Goal: Task Accomplishment & Management: Manage account settings

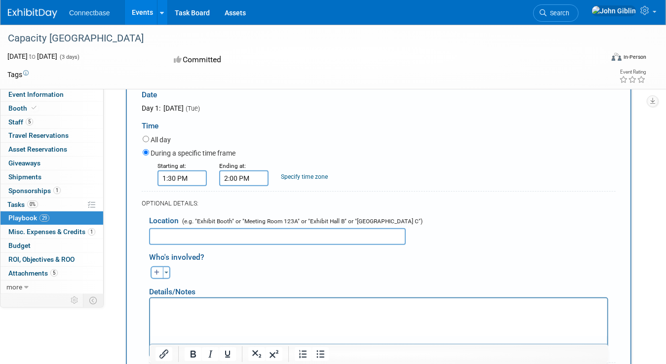
scroll to position [81, 0]
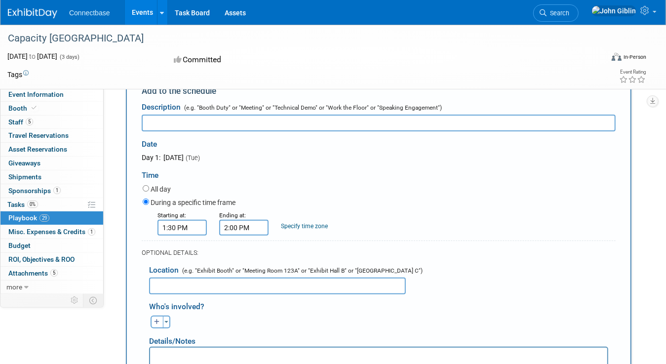
click at [189, 288] on input "text" at bounding box center [277, 285] width 257 height 17
type input "P"
type input "B"
type input "PBR2"
click at [169, 320] on button "Toggle Dropdown" at bounding box center [166, 321] width 7 height 13
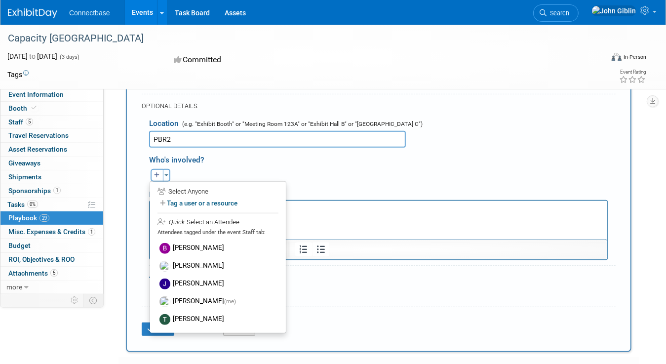
scroll to position [230, 0]
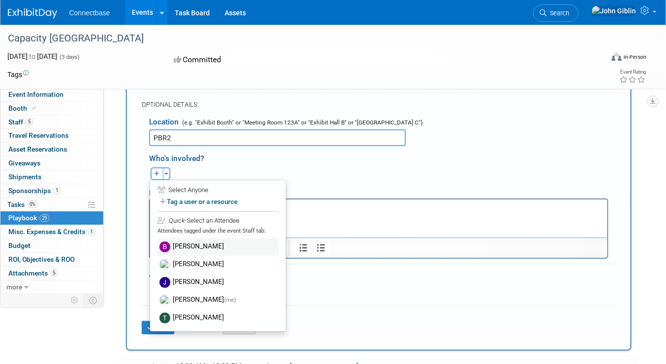
click at [180, 247] on label "[PERSON_NAME]" at bounding box center [218, 247] width 122 height 18
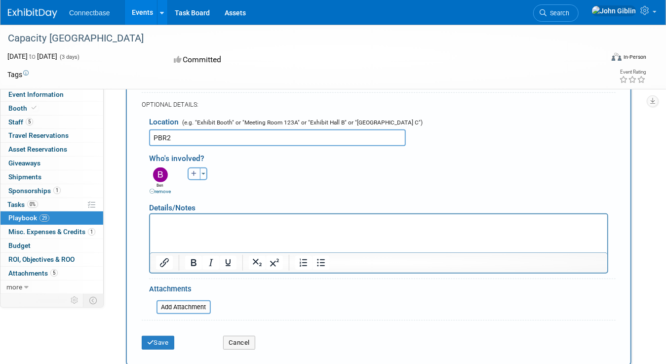
click at [193, 172] on icon "button" at bounding box center [194, 174] width 6 height 6
select select
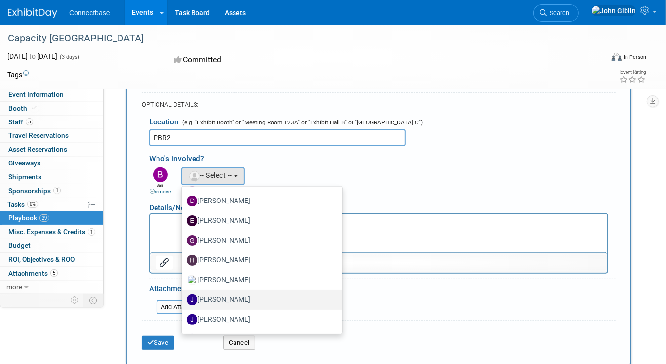
scroll to position [247, 0]
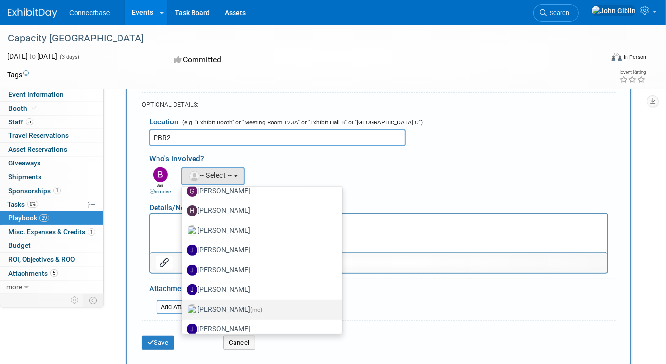
click at [220, 306] on label "[PERSON_NAME] (me)" at bounding box center [260, 310] width 146 height 16
click at [183, 306] on input "[PERSON_NAME] (me)" at bounding box center [180, 308] width 6 height 6
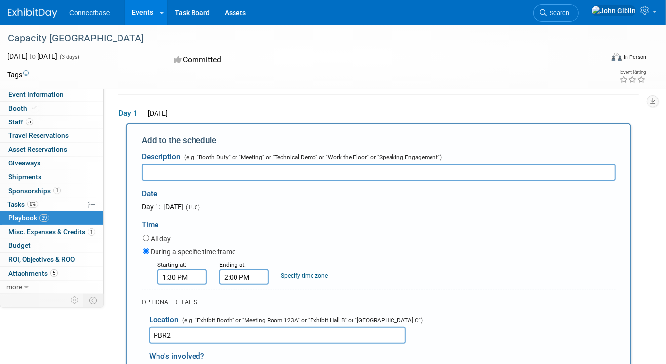
scroll to position [0, 0]
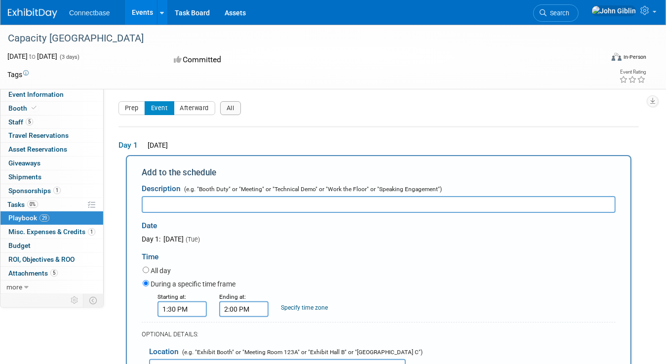
click at [180, 200] on input "text" at bounding box center [379, 204] width 474 height 17
paste input "Jaishankar"
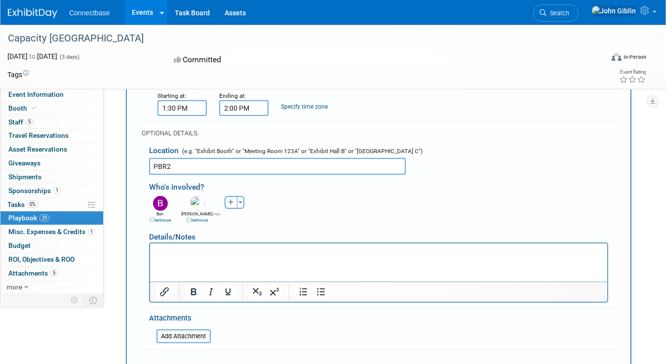
scroll to position [247, 0]
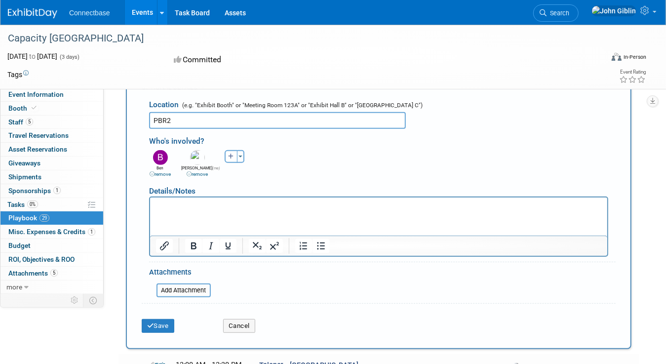
type input "CMCNetworks - introduction of Ben and the new CEO [PERSON_NAME]"
click at [196, 211] on html at bounding box center [378, 204] width 457 height 14
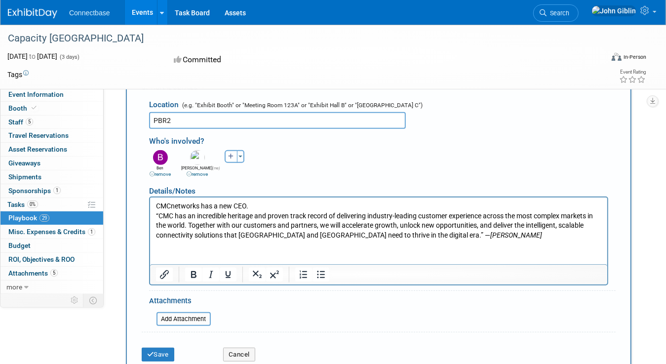
click at [211, 239] on html "CMCnetworks has a new CEO. “CMC has an incredible heritage and proven track rec…" at bounding box center [378, 218] width 457 height 42
click at [511, 235] on p "“CMC has an incredible heritage and proven track record of delivering industry-…" at bounding box center [378, 225] width 446 height 29
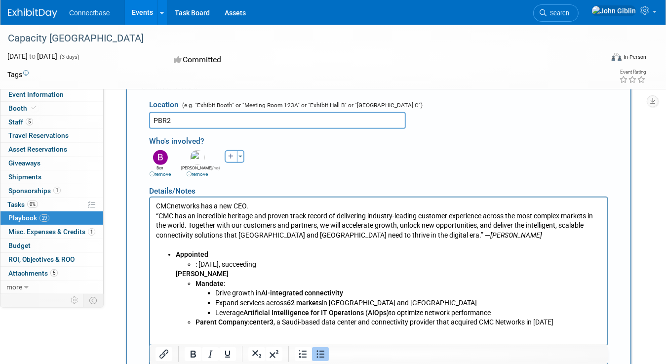
drag, startPoint x: 288, startPoint y: 264, endPoint x: 205, endPoint y: 266, distance: 82.9
click at [205, 266] on li ": [DATE], succeeding" at bounding box center [398, 264] width 406 height 10
drag, startPoint x: 261, startPoint y: 204, endPoint x: 475, endPoint y: 201, distance: 214.2
click at [261, 204] on p "CMCnetworks has a new CEO." at bounding box center [378, 206] width 446 height 10
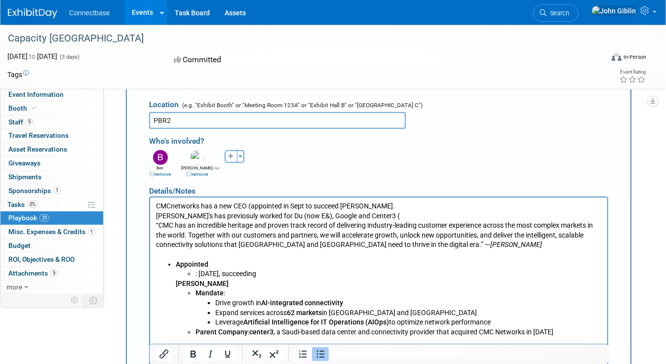
drag, startPoint x: 566, startPoint y: 328, endPoint x: 278, endPoint y: 329, distance: 287.7
click at [278, 329] on li "Parent Company : center3 , a Saudi-based data center and connectivity provider …" at bounding box center [398, 332] width 406 height 10
click at [378, 217] on p "[PERSON_NAME]'s has previosuly worked for Du (now E&), Google and Center3 (" at bounding box center [378, 216] width 446 height 10
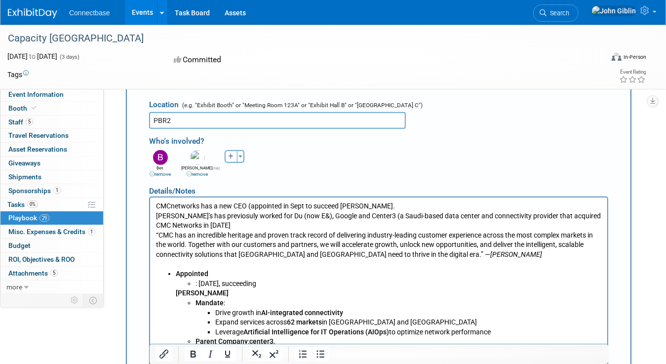
click at [237, 223] on p "[PERSON_NAME]'s has previosuly worked for Du (now E&), Google and Center3 (a Sa…" at bounding box center [378, 220] width 446 height 19
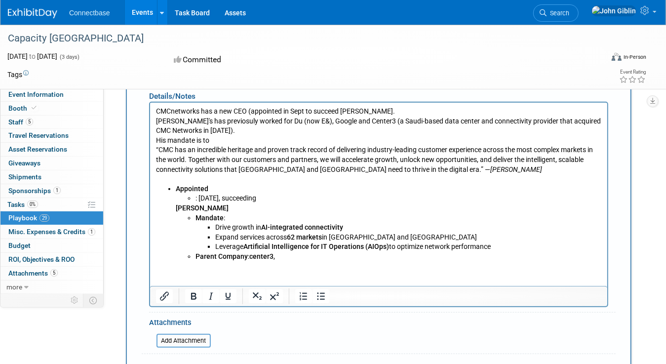
scroll to position [345, 0]
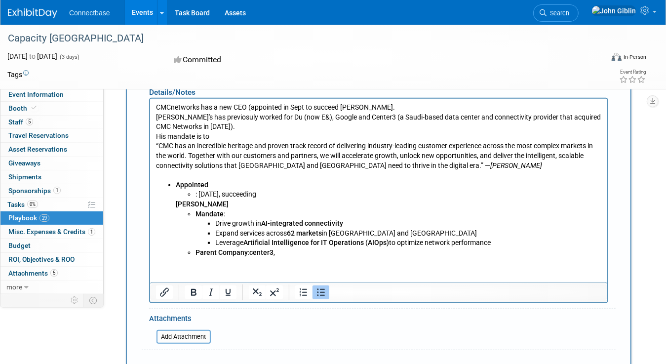
drag, startPoint x: 494, startPoint y: 243, endPoint x: 193, endPoint y: 219, distance: 302.0
click at [193, 219] on ul "Mandate : Drive growth in AI-integrated connectivity Expand services across 62 …" at bounding box center [388, 233] width 426 height 48
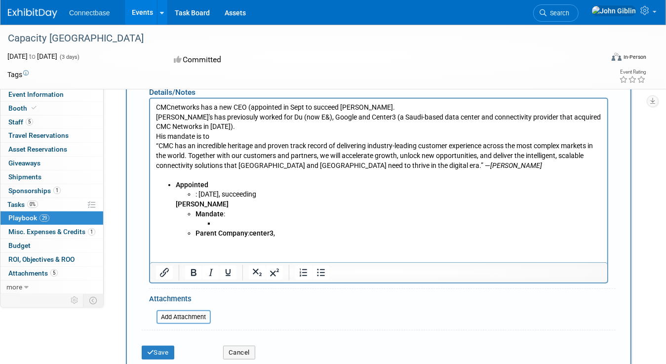
click at [237, 135] on p "His mandate is to" at bounding box center [378, 136] width 446 height 10
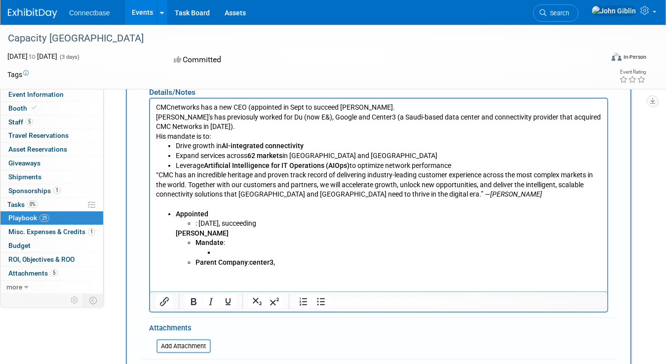
click at [457, 166] on li "Leverage Artificial Intelligence for IT Operations (AIOps) to optimize network …" at bounding box center [388, 165] width 426 height 10
drag, startPoint x: 214, startPoint y: 242, endPoint x: 300, endPoint y: 266, distance: 89.0
click at [300, 266] on body "CMCnetworks has a new CEO (appointed in Sept to succeed [PERSON_NAME]. [PERSON_…" at bounding box center [378, 184] width 447 height 164
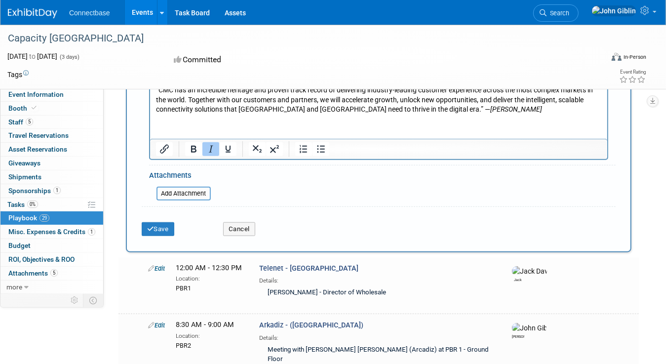
scroll to position [444, 0]
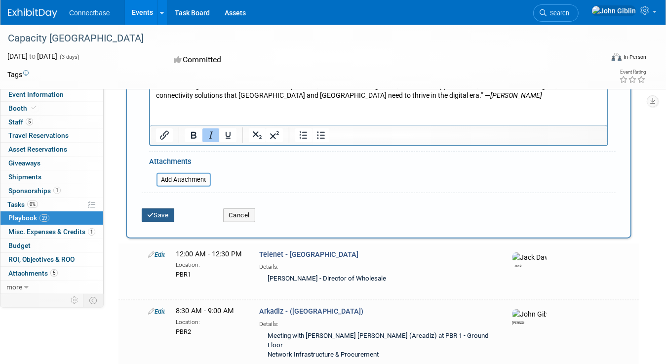
click at [161, 214] on button "Save" at bounding box center [158, 215] width 33 height 14
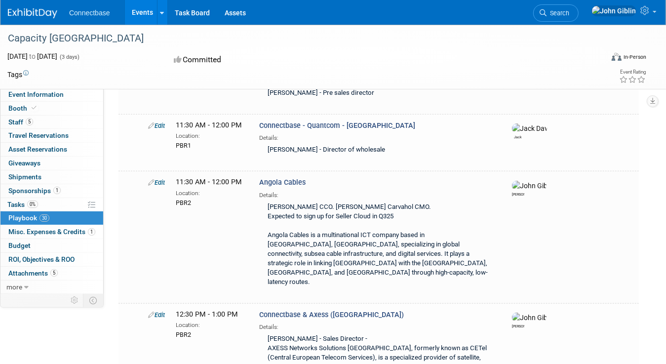
scroll to position [850, 0]
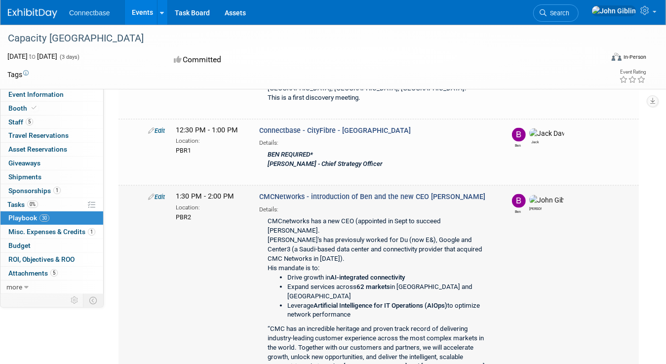
click at [152, 193] on icon at bounding box center [151, 196] width 6 height 6
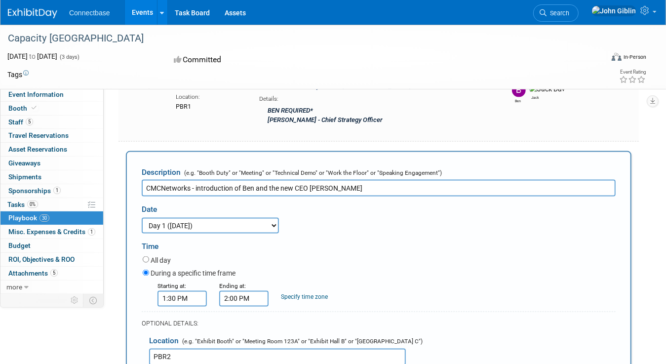
scroll to position [909, 0]
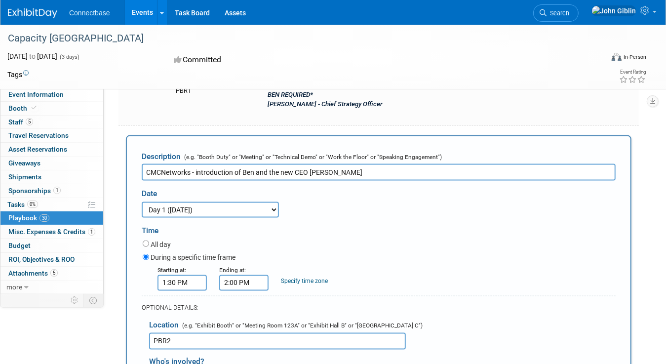
drag, startPoint x: 177, startPoint y: 272, endPoint x: 153, endPoint y: 273, distance: 23.7
click at [153, 333] on input "PBR2" at bounding box center [277, 341] width 257 height 17
paste input "CMC Room 538"
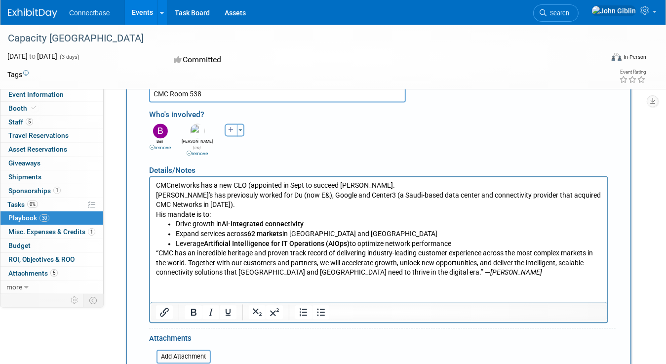
scroll to position [1156, 0]
type input "CMC Room 538"
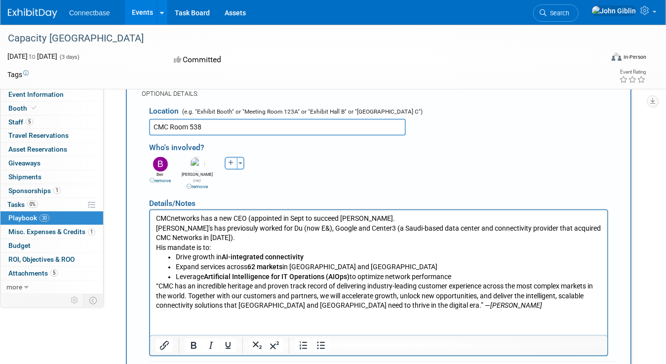
scroll to position [1107, 0]
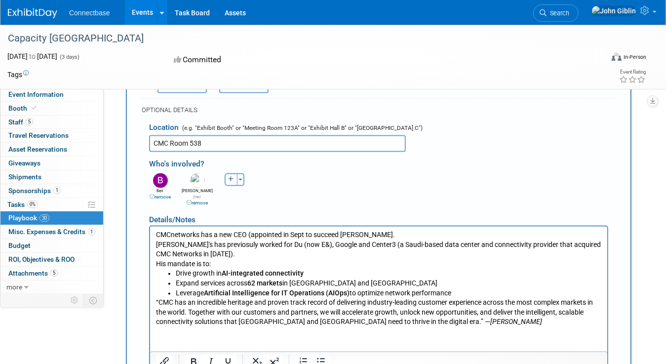
click at [208, 327] on html "CMCnetworks has a new CEO (appointed in Sept to succeed [PERSON_NAME]. [PERSON_…" at bounding box center [378, 276] width 457 height 101
click at [495, 324] on p "“CMC has an incredible heritage and proven track record of delivering industry-…" at bounding box center [378, 312] width 446 height 29
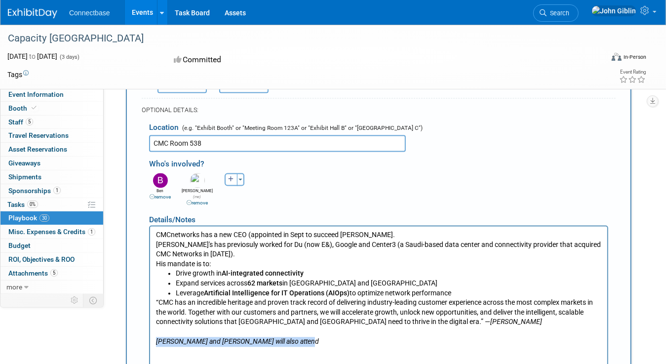
drag, startPoint x: 306, startPoint y: 344, endPoint x: 125, endPoint y: 347, distance: 181.7
click at [150, 346] on html "CMCnetworks has a new CEO (appointed in Sept to succeed [PERSON_NAME]. [PERSON_…" at bounding box center [378, 286] width 457 height 120
click at [315, 345] on p "[PERSON_NAME] and [PERSON_NAME] will also attend" at bounding box center [378, 342] width 446 height 10
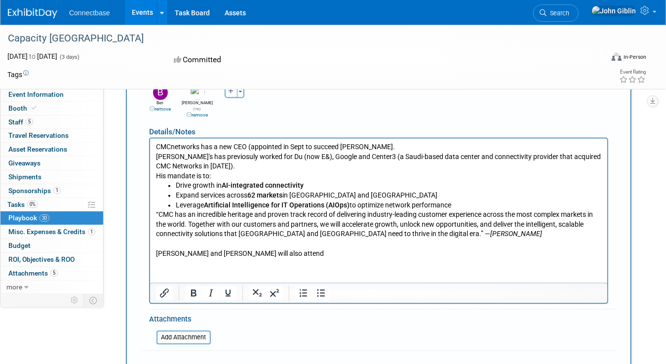
scroll to position [1205, 0]
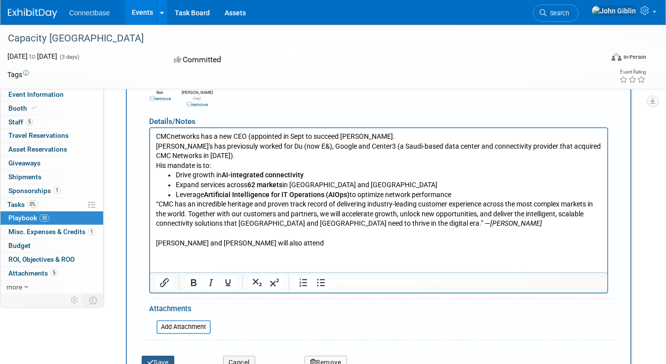
click at [154, 355] on button "Save" at bounding box center [158, 362] width 33 height 14
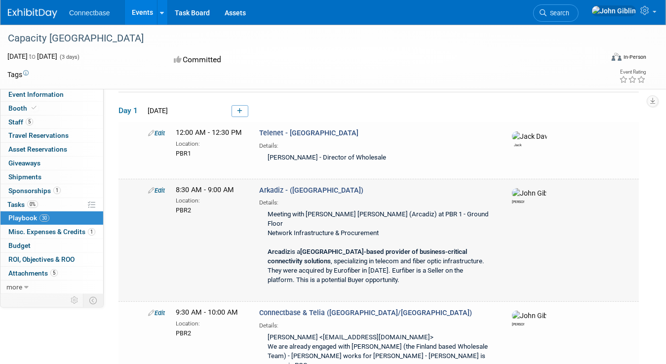
scroll to position [850, 0]
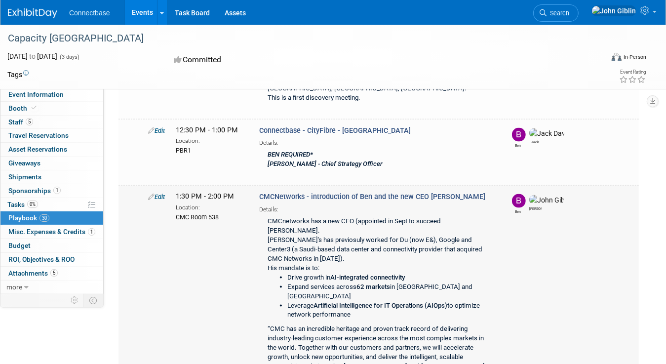
click at [161, 193] on link "Edit" at bounding box center [156, 196] width 17 height 7
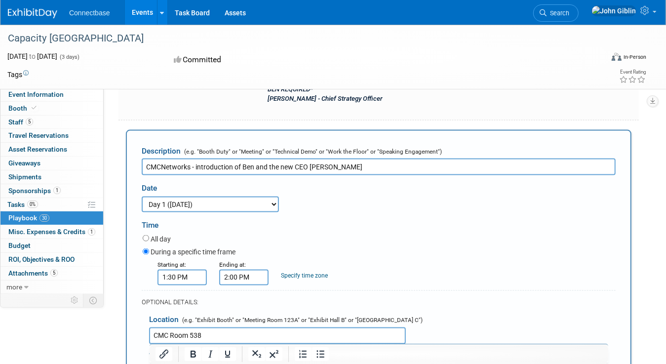
scroll to position [958, 0]
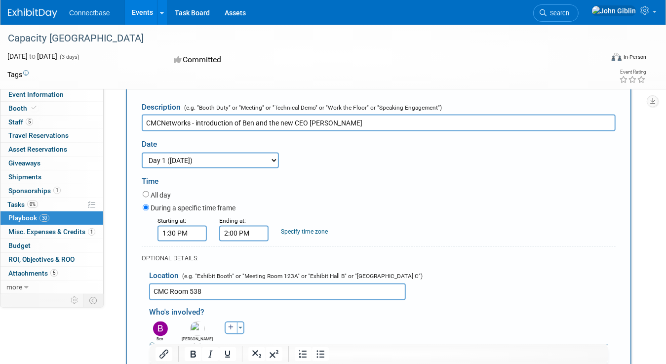
click at [215, 283] on input "CMC Room 538" at bounding box center [277, 291] width 257 height 17
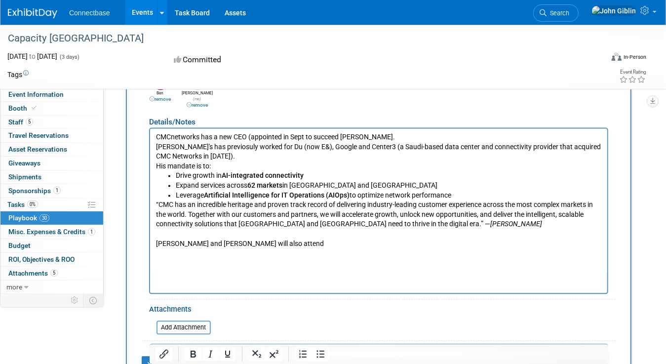
scroll to position [1205, 0]
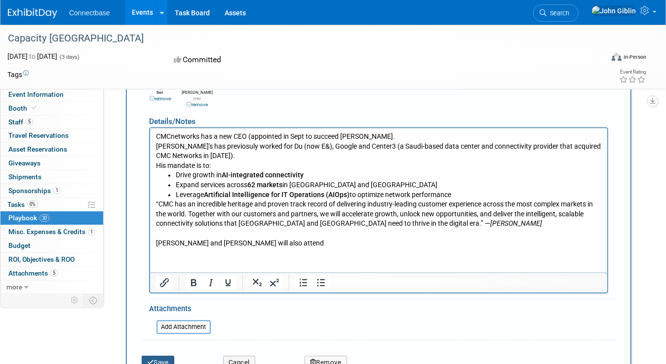
type input "CMC Room 538 BEN required"
click at [164, 355] on button "Save" at bounding box center [158, 362] width 33 height 14
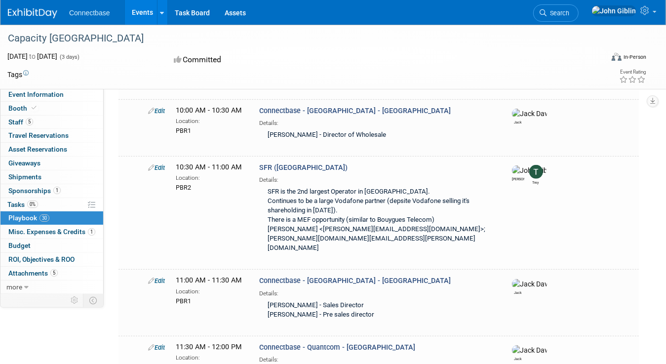
scroll to position [850, 0]
